Goal: Navigation & Orientation: Find specific page/section

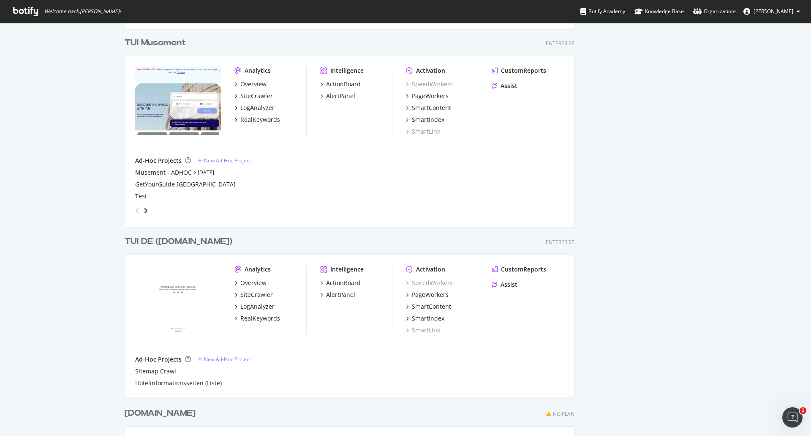
scroll to position [2099, 0]
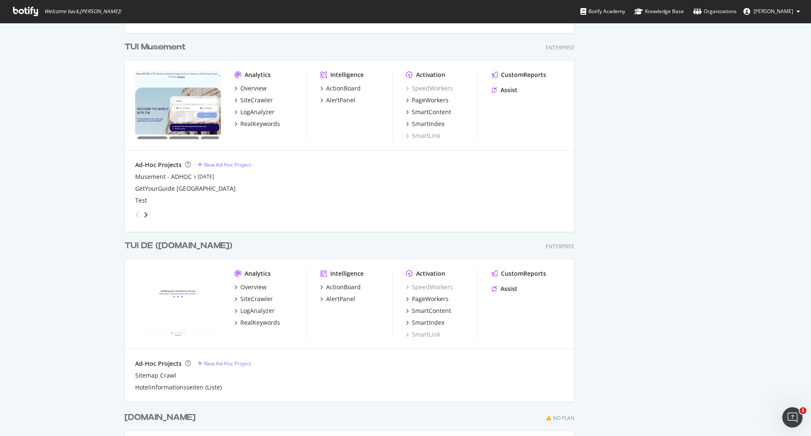
click at [800, 11] on icon at bounding box center [798, 11] width 3 height 5
click at [773, 64] on span "TUI Global" at bounding box center [762, 65] width 25 height 7
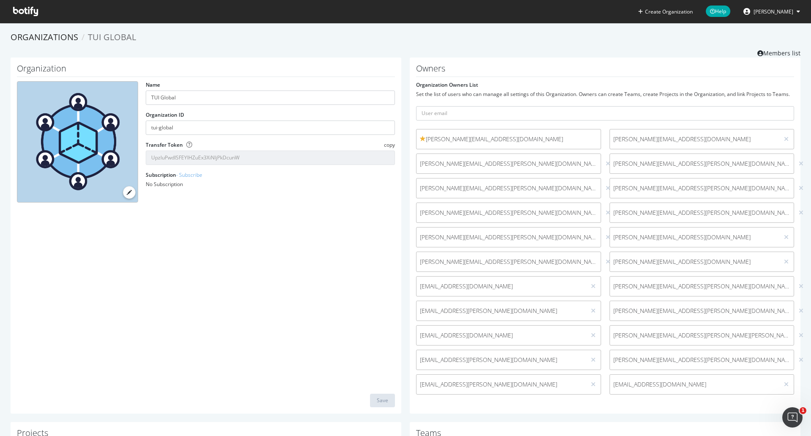
click at [23, 15] on icon at bounding box center [25, 11] width 25 height 9
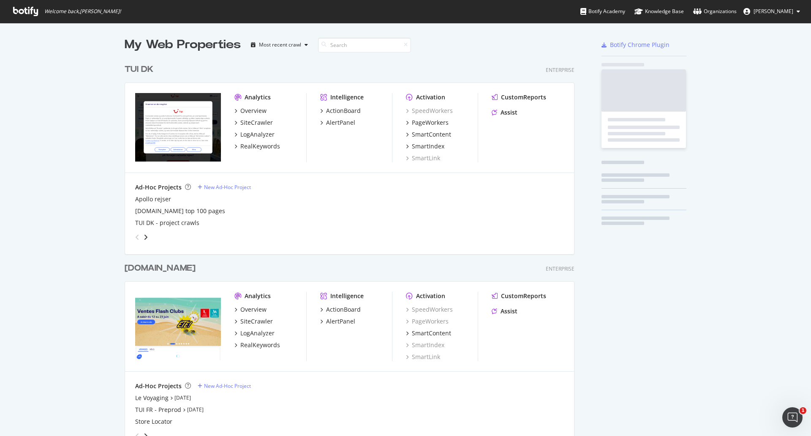
scroll to position [429, 799]
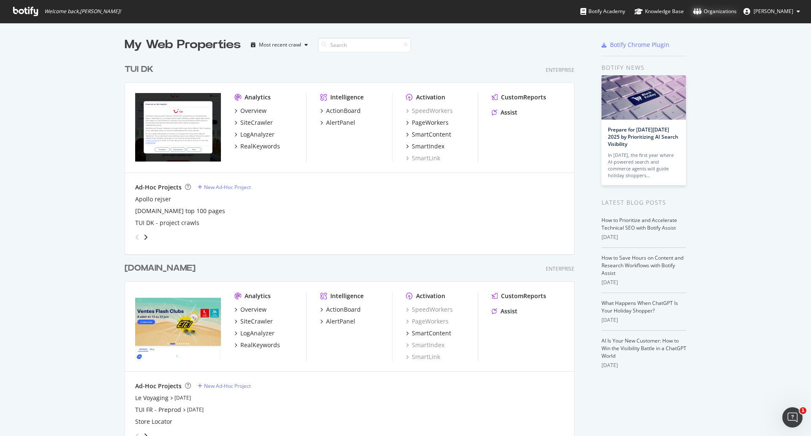
click at [731, 10] on div "Organizations" at bounding box center [716, 11] width 44 height 8
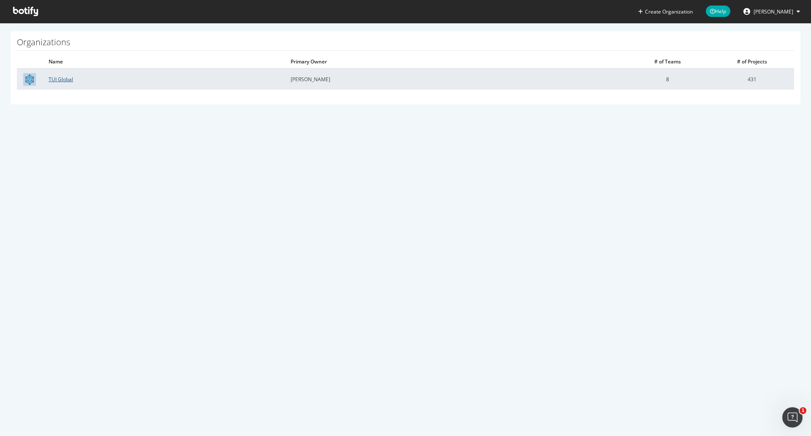
click at [64, 76] on link "TUI Global" at bounding box center [61, 79] width 25 height 7
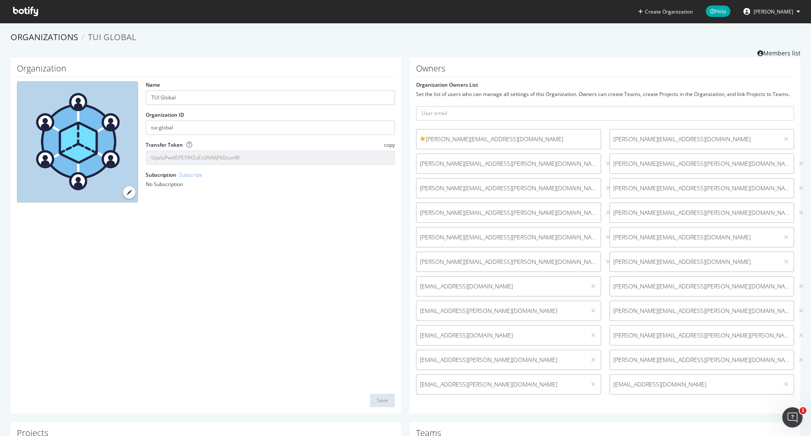
click at [809, 17] on ul "Create Organization Help Marcel Köhler" at bounding box center [722, 11] width 180 height 23
click at [28, 7] on icon at bounding box center [25, 11] width 25 height 9
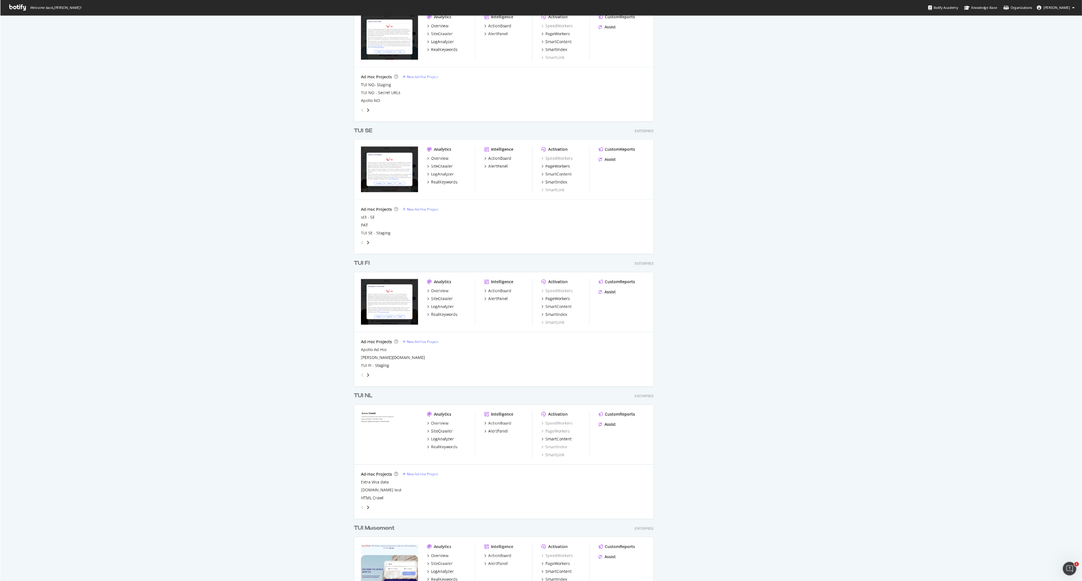
scroll to position [644, 1198]
